Goal: Check status: Check status

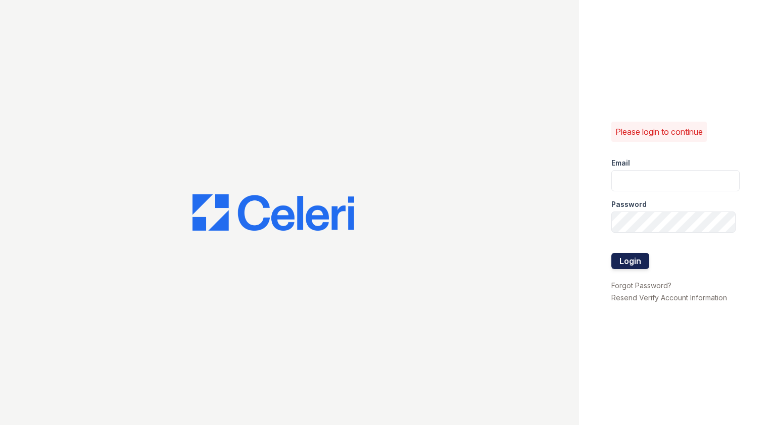
type input "[EMAIL_ADDRESS][DOMAIN_NAME]"
click at [635, 261] on button "Login" at bounding box center [630, 261] width 38 height 16
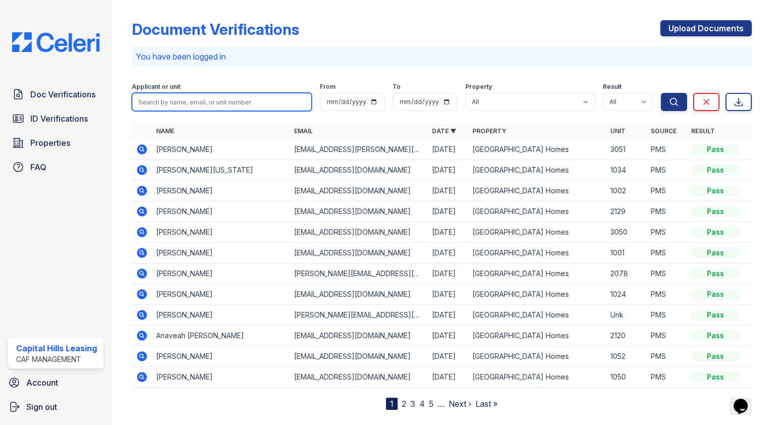
click at [217, 95] on input "search" at bounding box center [222, 102] width 180 height 18
type input "1002"
click at [660, 93] on button "Search" at bounding box center [673, 102] width 26 height 18
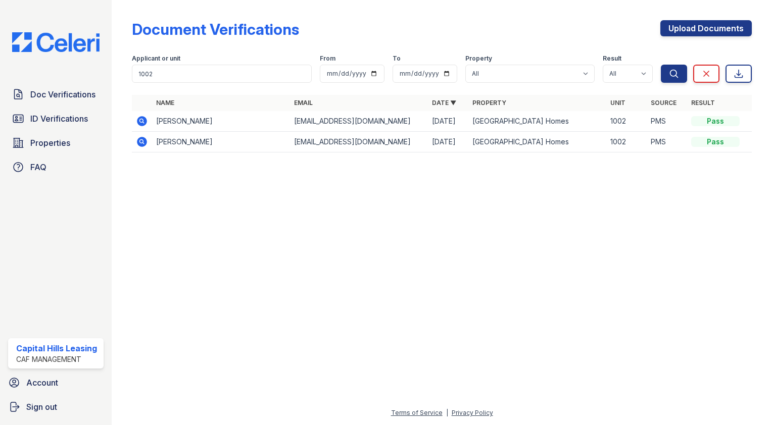
click at [139, 117] on icon at bounding box center [142, 121] width 10 height 10
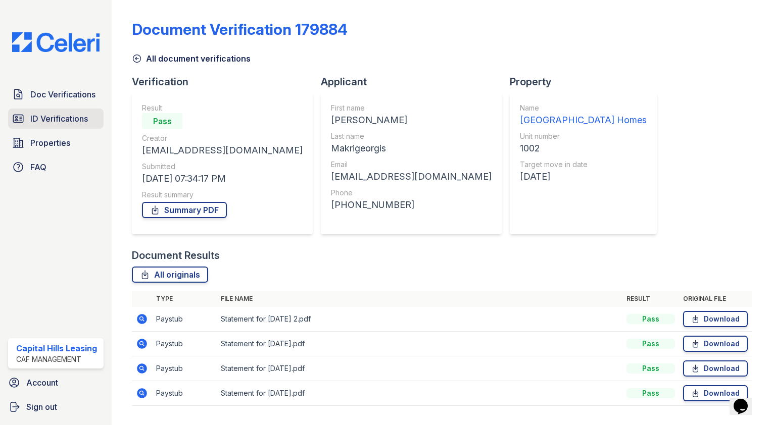
click at [57, 121] on span "ID Verifications" at bounding box center [59, 119] width 58 height 12
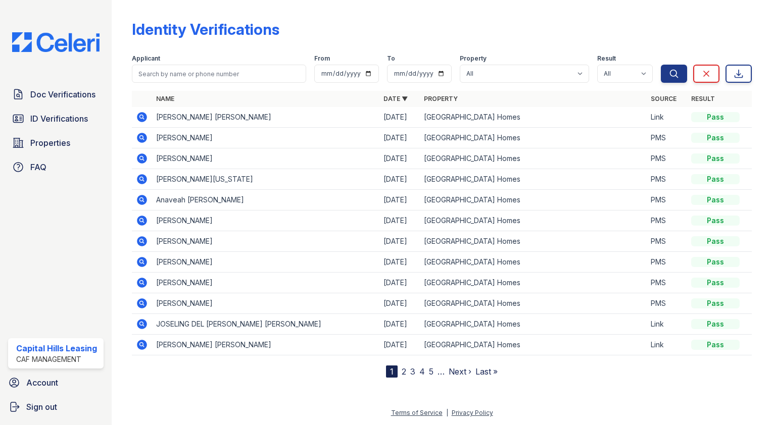
click at [180, 64] on div "Applicant" at bounding box center [219, 60] width 174 height 10
click at [180, 73] on input "search" at bounding box center [219, 74] width 174 height 18
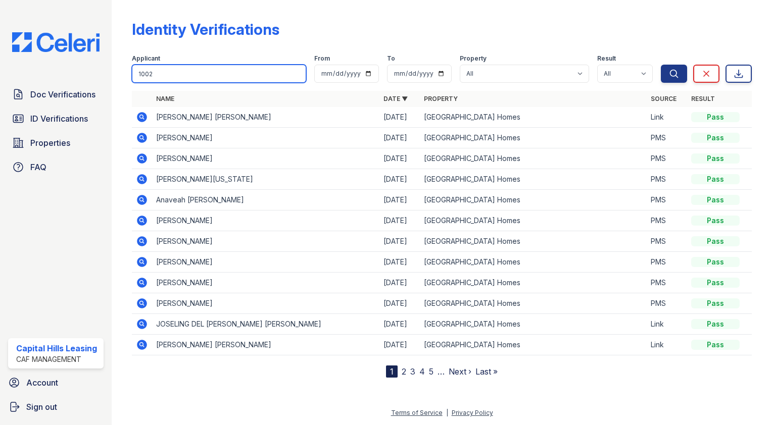
type input "1002"
click at [660, 65] on button "Search" at bounding box center [673, 74] width 26 height 18
